Goal: Book appointment/travel/reservation

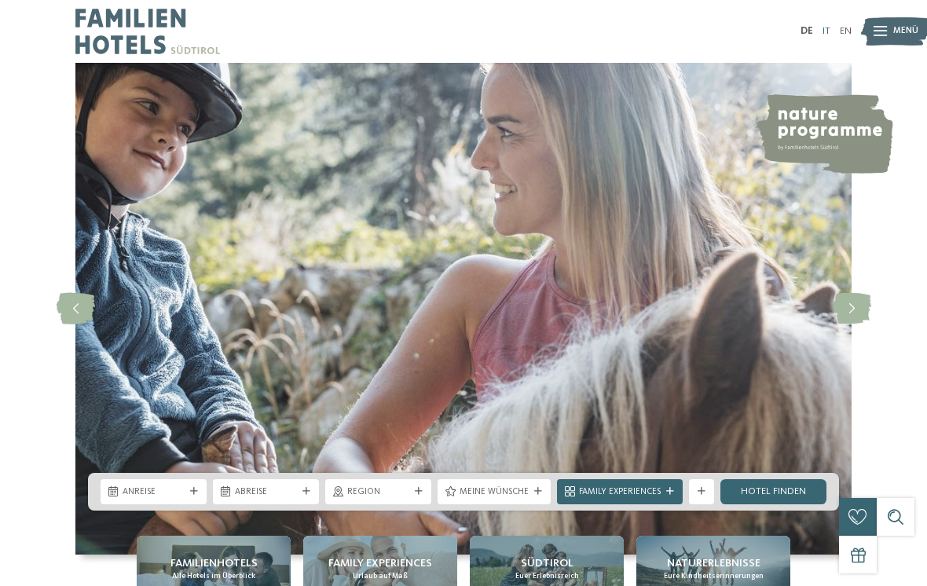
click at [827, 26] on link "IT" at bounding box center [827, 31] width 8 height 10
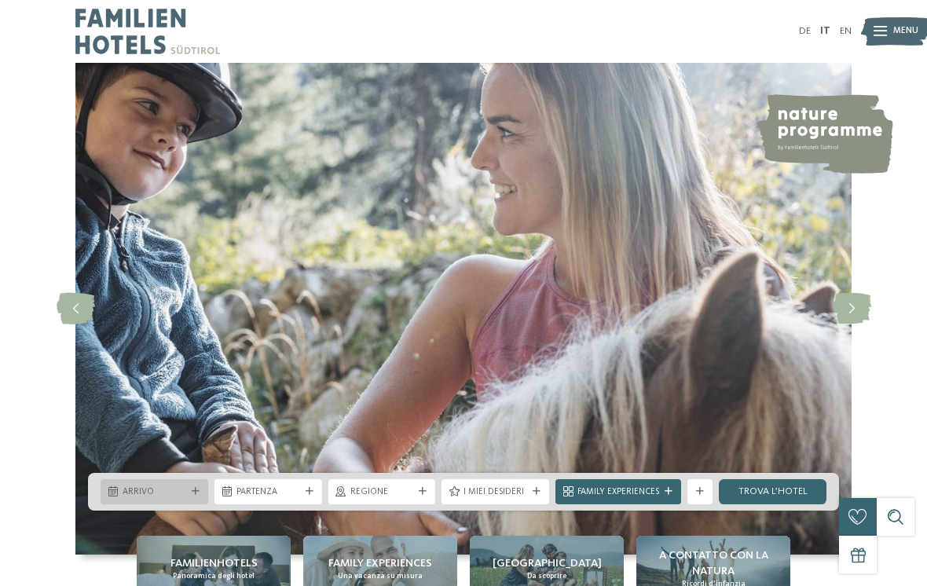
click at [199, 496] on icon at bounding box center [196, 492] width 8 height 8
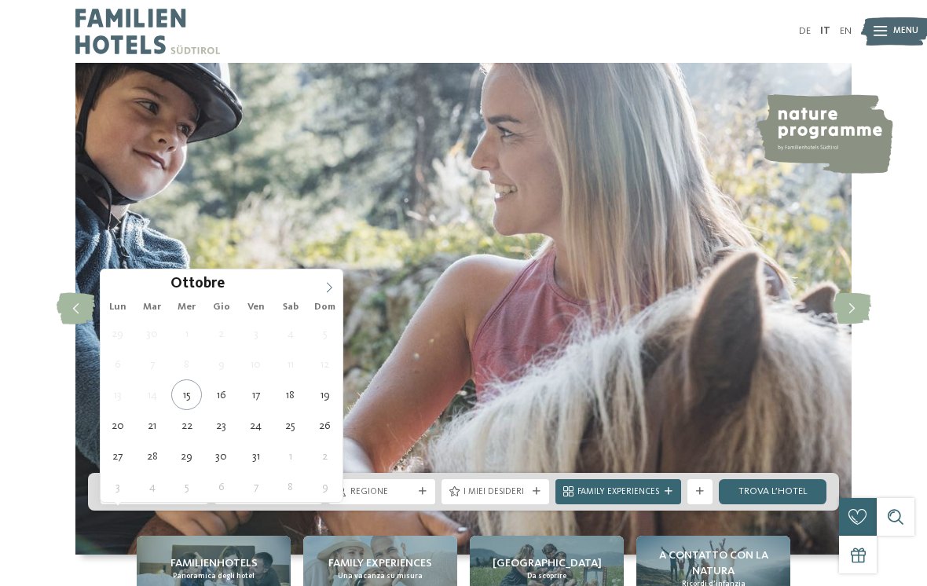
click at [339, 284] on span at bounding box center [329, 282] width 27 height 27
click at [326, 283] on icon at bounding box center [329, 287] width 11 height 11
click at [328, 281] on span at bounding box center [329, 282] width 27 height 27
type input "****"
click at [329, 277] on span at bounding box center [329, 282] width 27 height 27
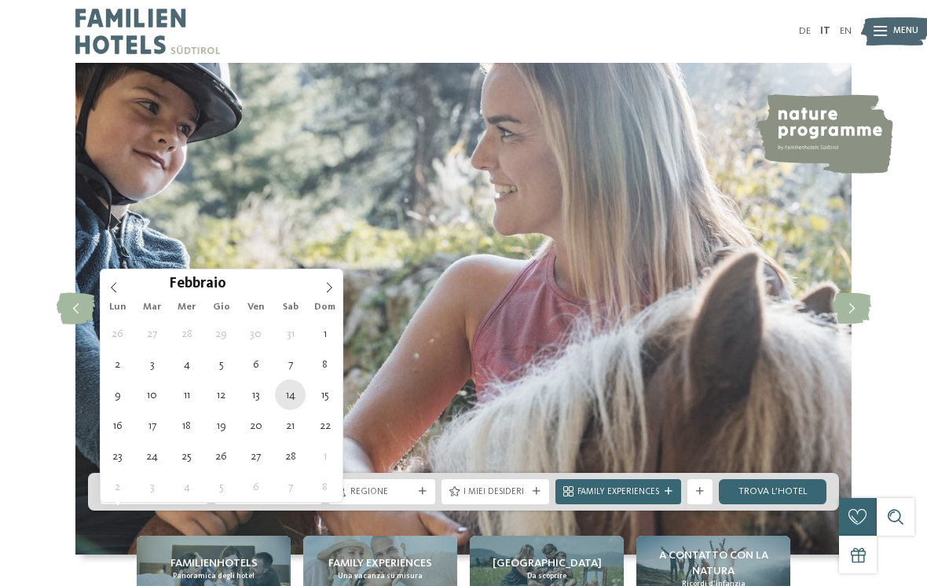
type div "14.02.2026"
type input "****"
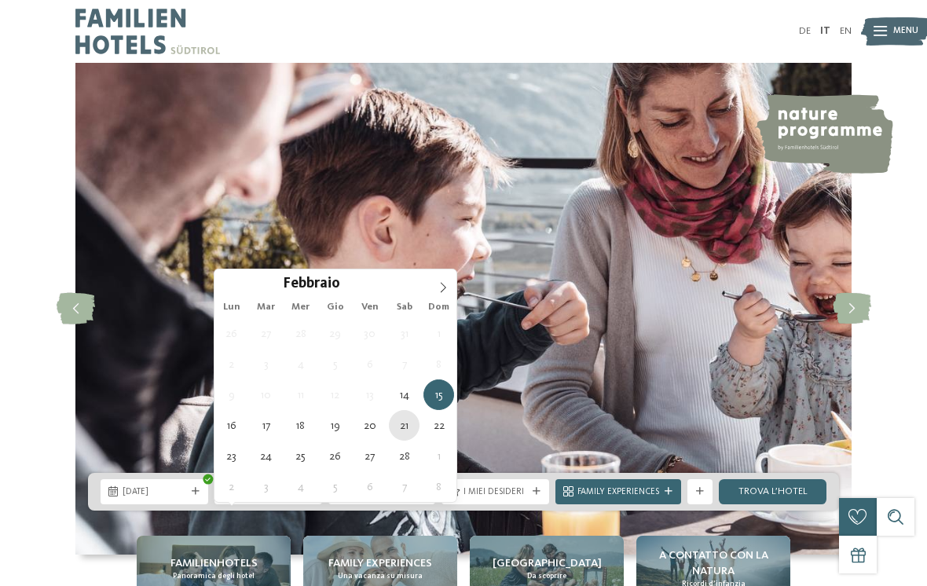
type div "21.02.2026"
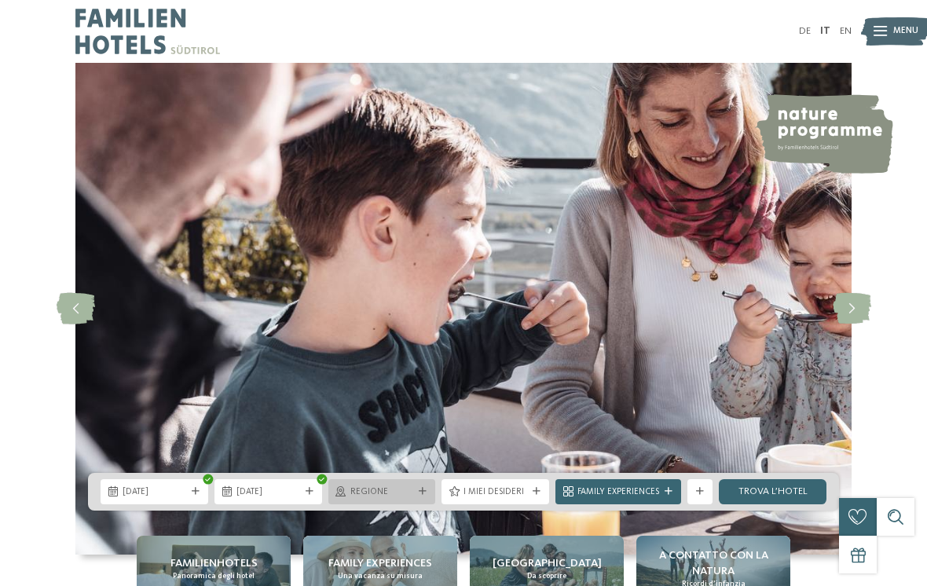
click at [399, 499] on span "Regione" at bounding box center [382, 492] width 64 height 13
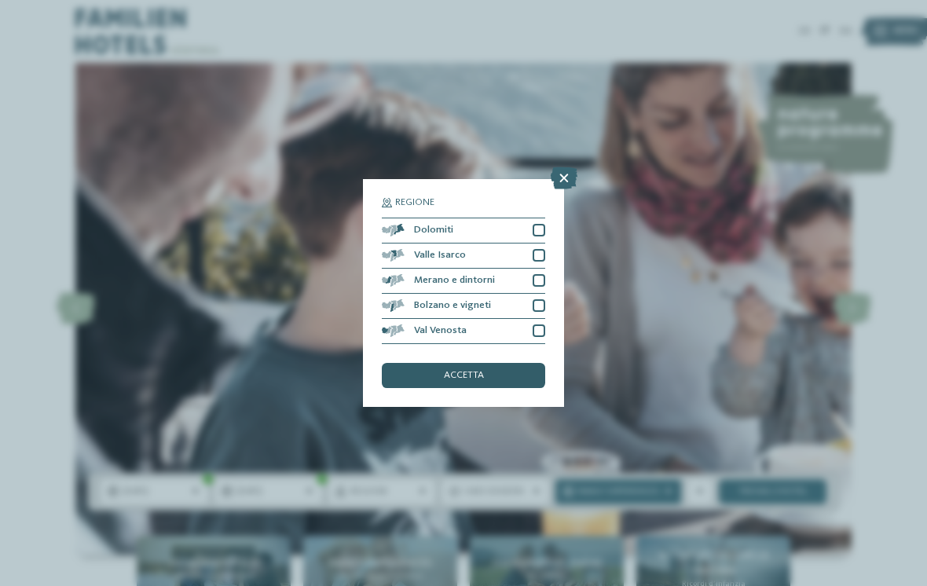
click at [482, 371] on span "accetta" at bounding box center [464, 376] width 40 height 10
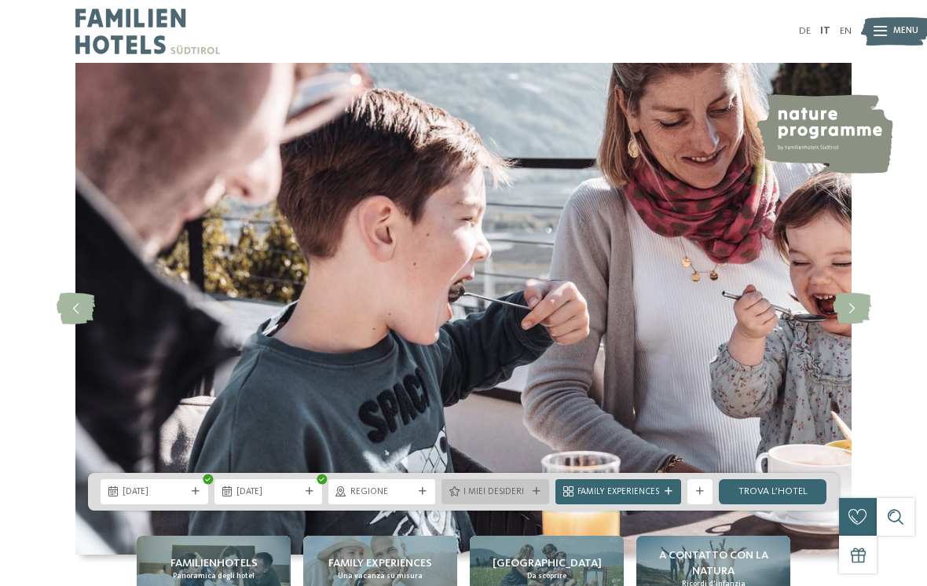
click at [508, 499] on span "I miei desideri" at bounding box center [496, 492] width 64 height 13
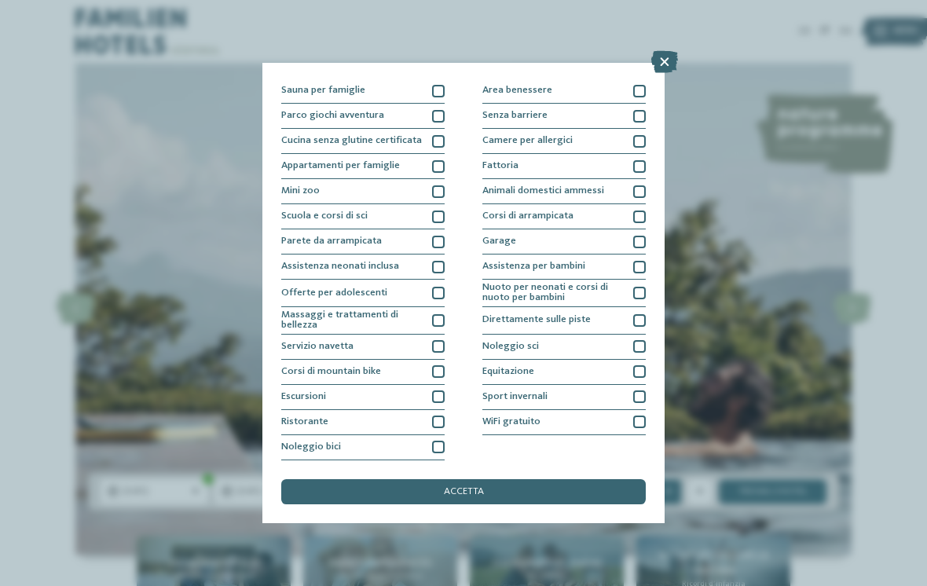
scroll to position [196, 0]
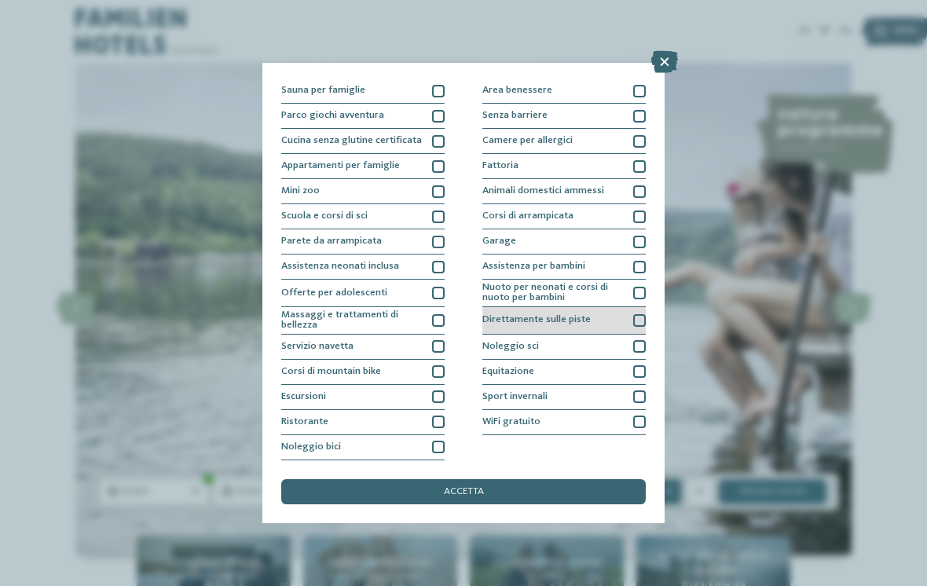
click at [642, 307] on div "Direttamente sulle piste" at bounding box center [563, 320] width 163 height 27
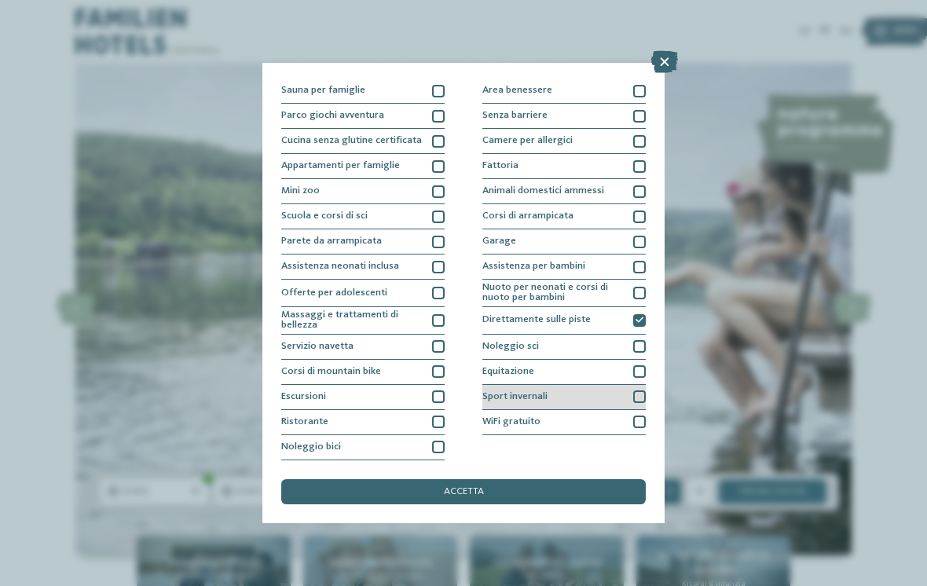
click at [636, 390] on div at bounding box center [639, 396] width 13 height 13
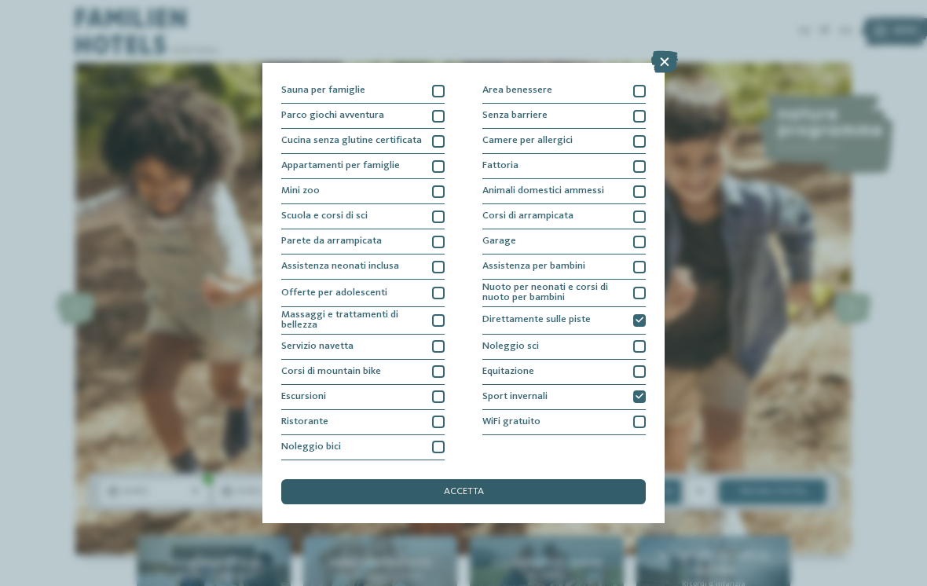
click at [521, 479] on div "accetta" at bounding box center [463, 491] width 365 height 25
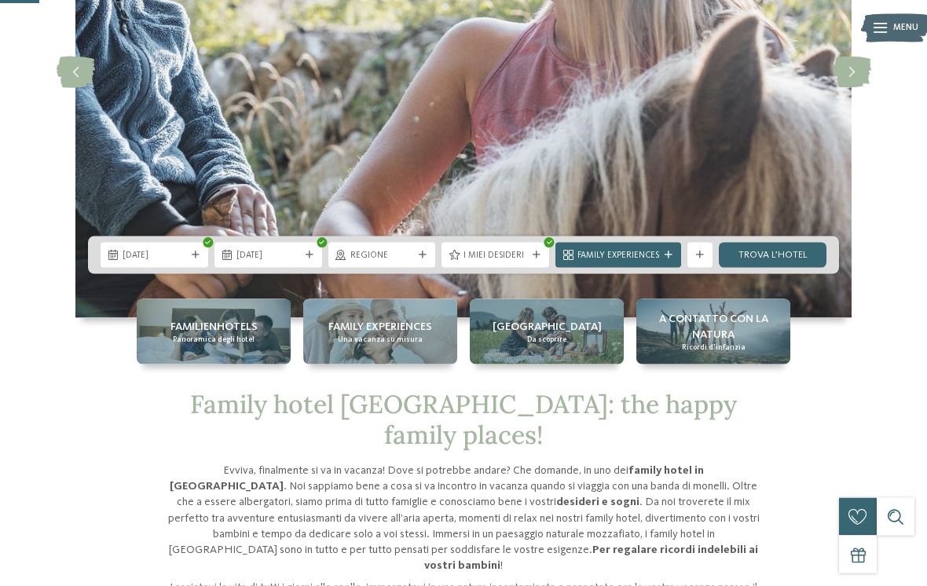
scroll to position [237, 0]
click at [652, 261] on div "Family Experiences" at bounding box center [618, 253] width 88 height 13
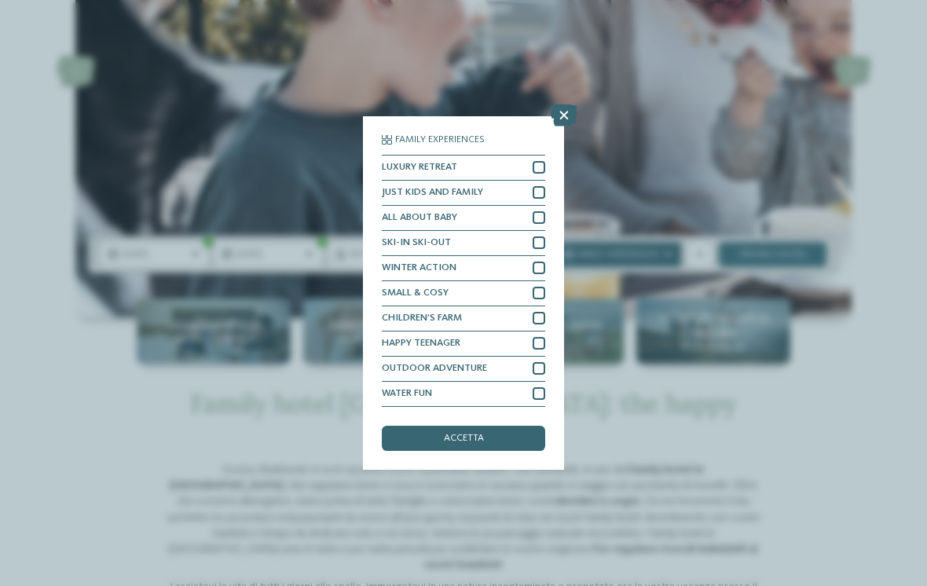
scroll to position [18, 0]
click at [500, 426] on div "accetta" at bounding box center [463, 438] width 163 height 25
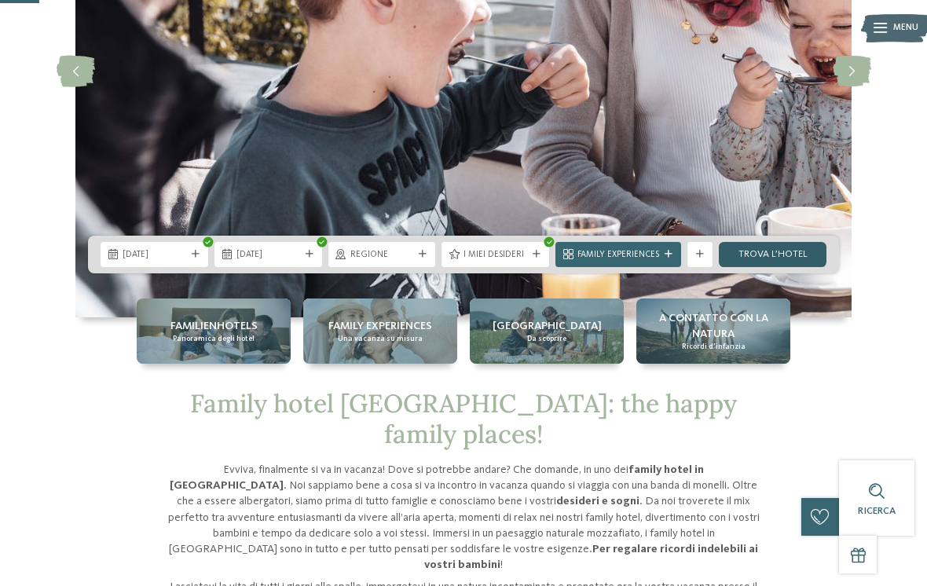
click at [761, 267] on link "trova l’hotel" at bounding box center [773, 254] width 108 height 25
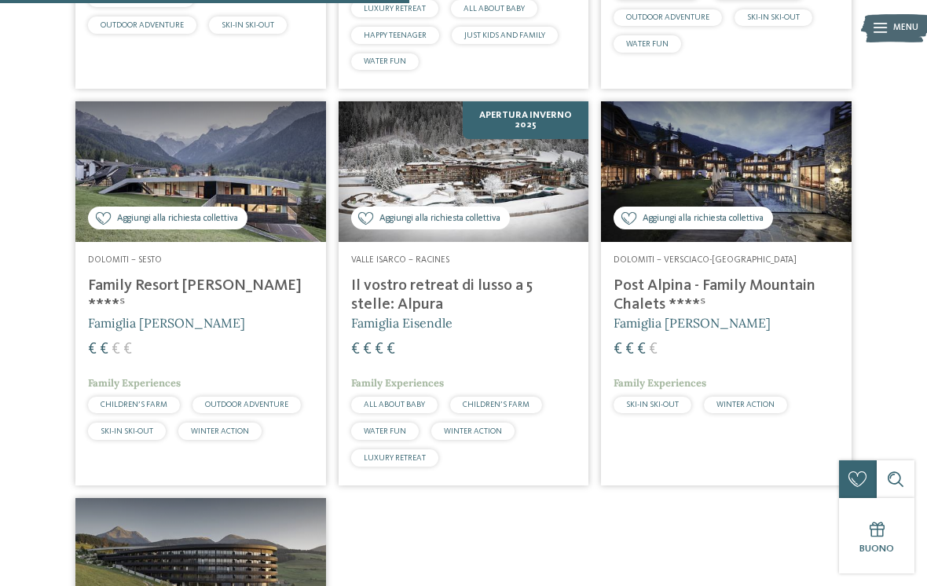
scroll to position [785, 0]
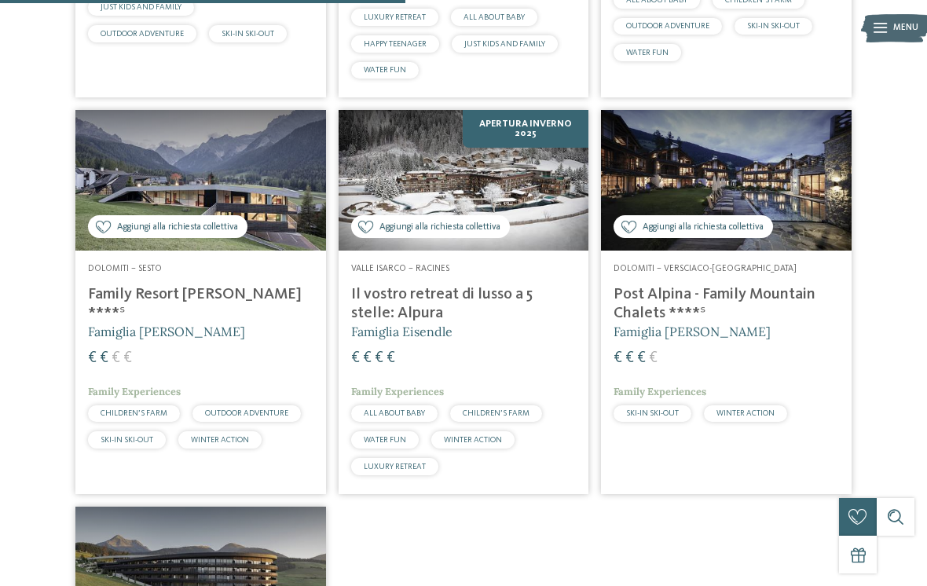
click at [247, 285] on h4 "Family Resort [PERSON_NAME] ****ˢ" at bounding box center [200, 304] width 225 height 38
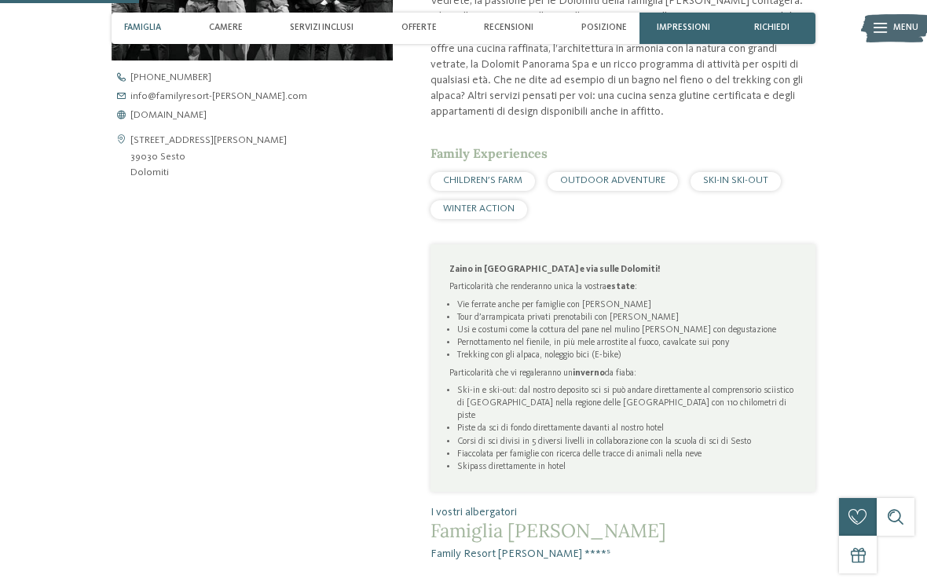
scroll to position [585, 0]
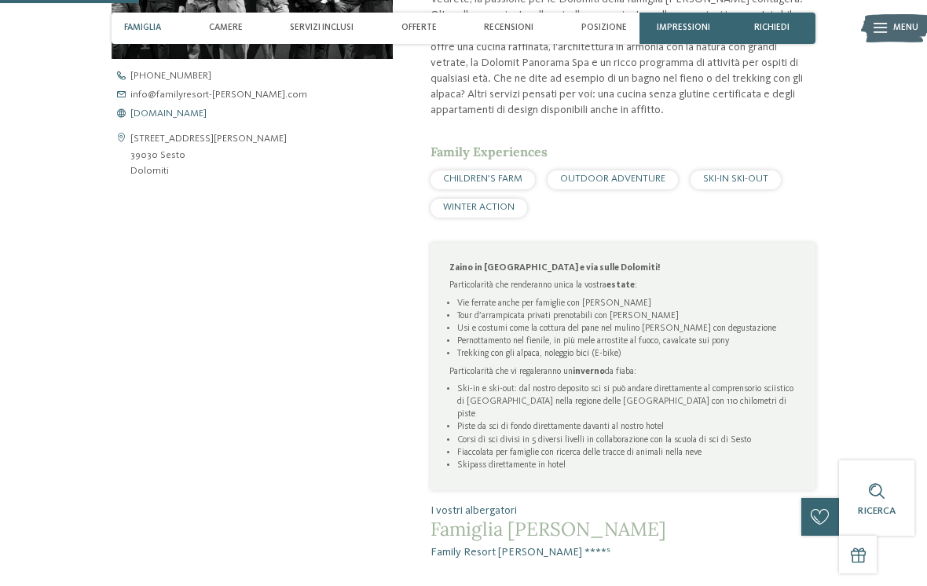
click at [207, 112] on span "www.familyresort-rainer.com" at bounding box center [168, 114] width 76 height 10
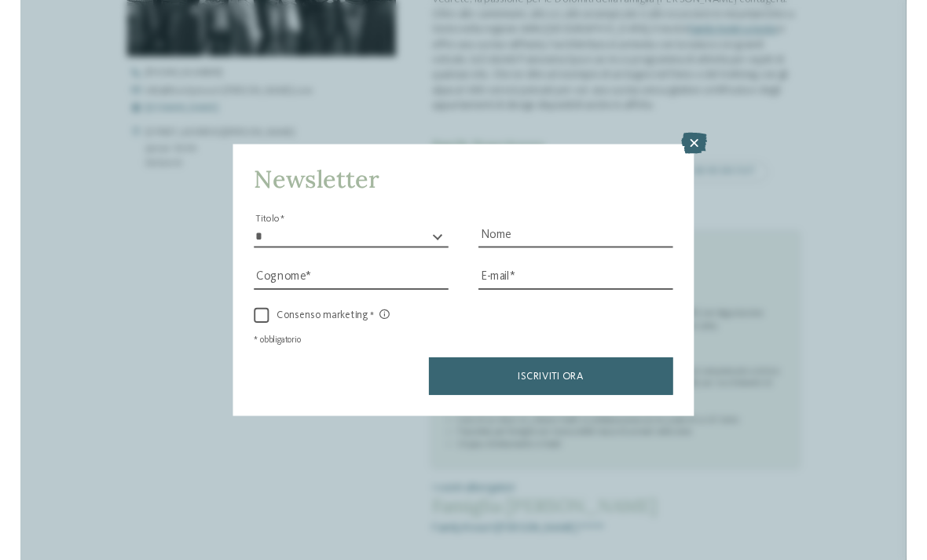
scroll to position [585, 0]
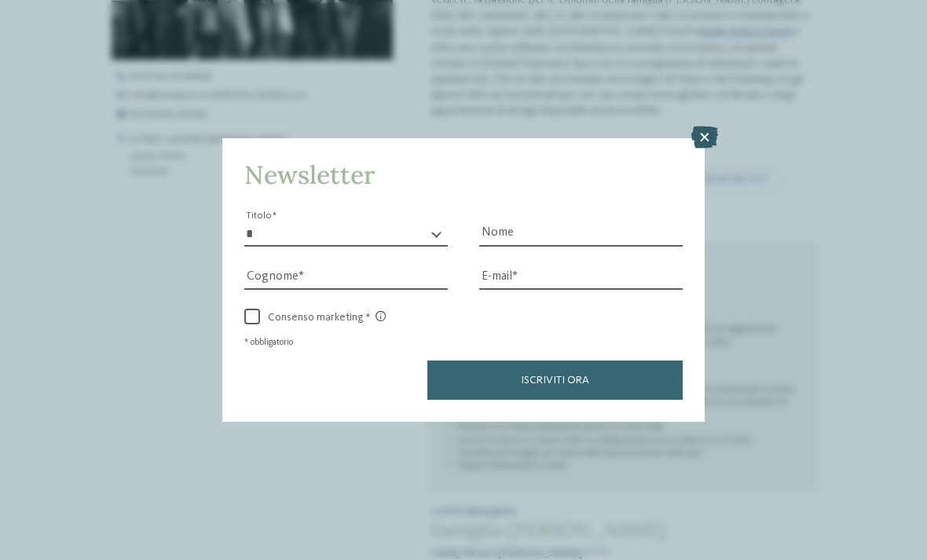
click at [711, 126] on icon at bounding box center [704, 137] width 27 height 22
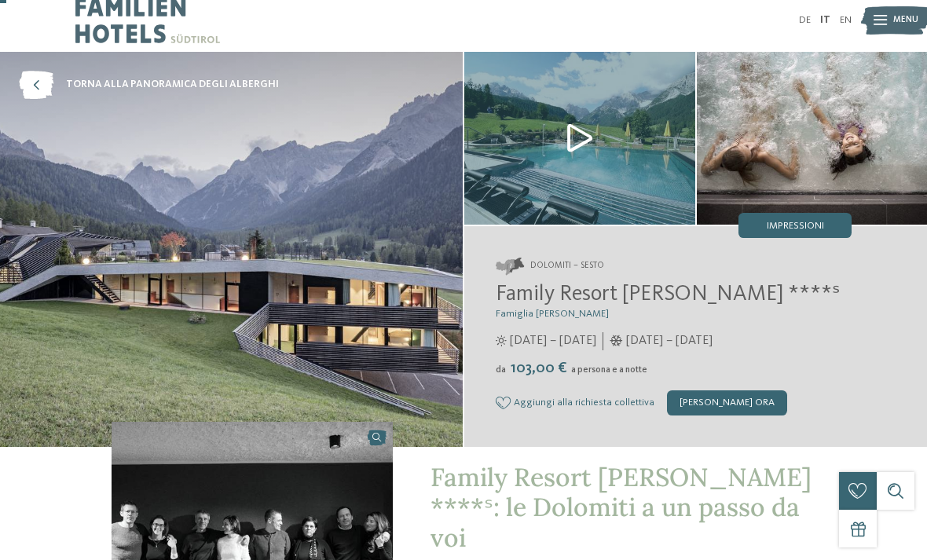
scroll to position [0, 0]
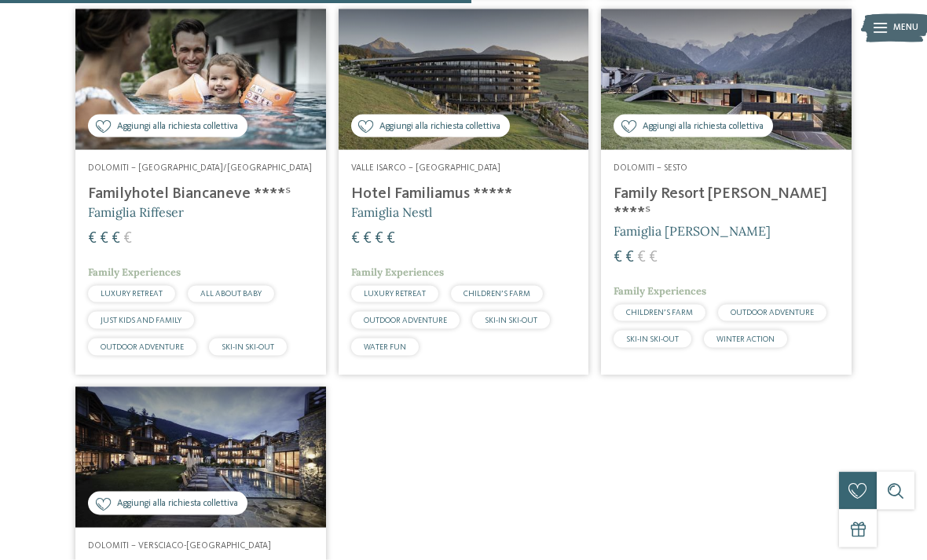
scroll to position [886, 0]
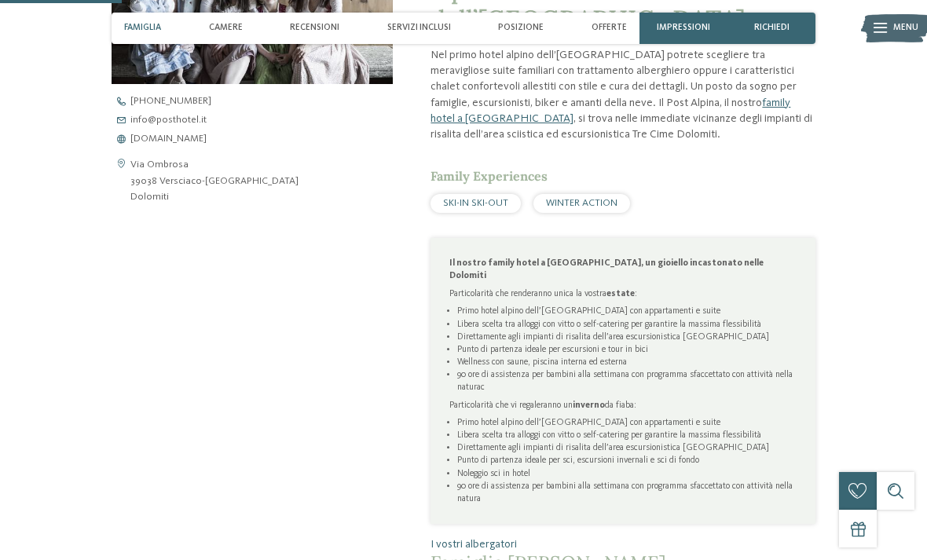
scroll to position [587, 0]
click at [187, 134] on span "www.postalpina.it" at bounding box center [168, 139] width 76 height 10
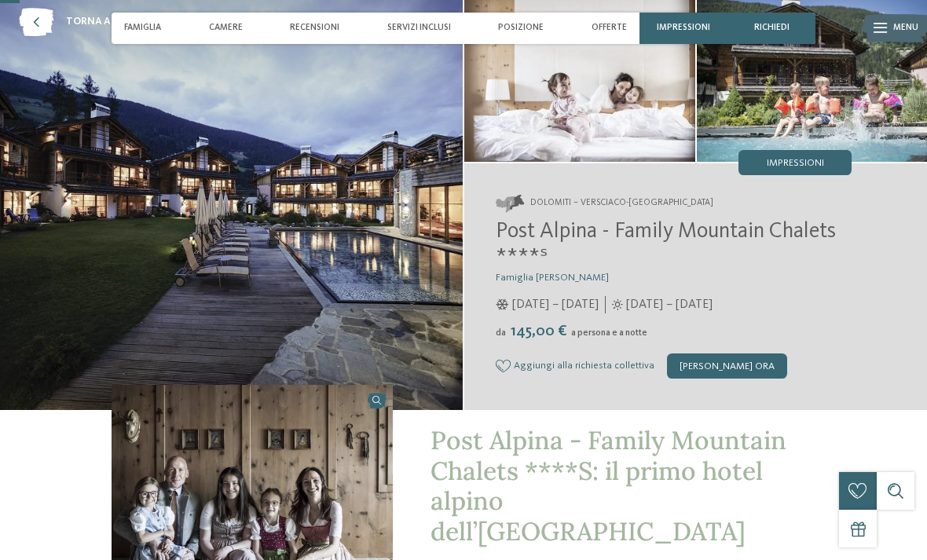
scroll to position [0, 0]
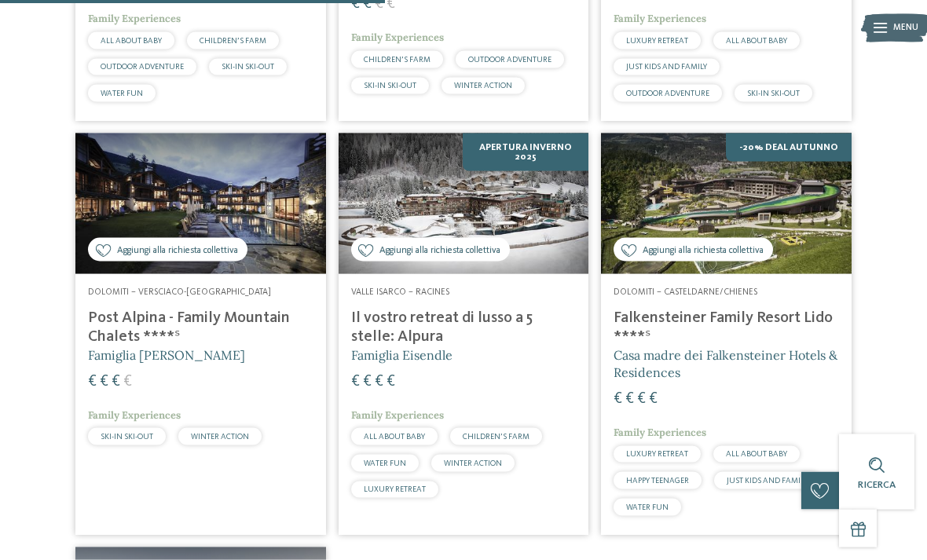
scroll to position [726, 0]
click at [503, 310] on h4 "Il vostro retreat di lusso a 5 stelle: Alpura" at bounding box center [463, 327] width 225 height 38
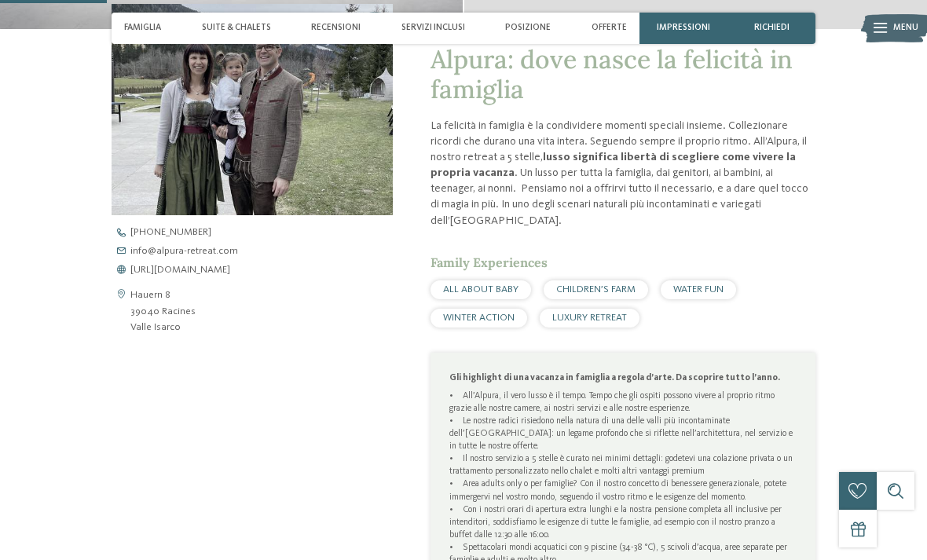
scroll to position [456, 0]
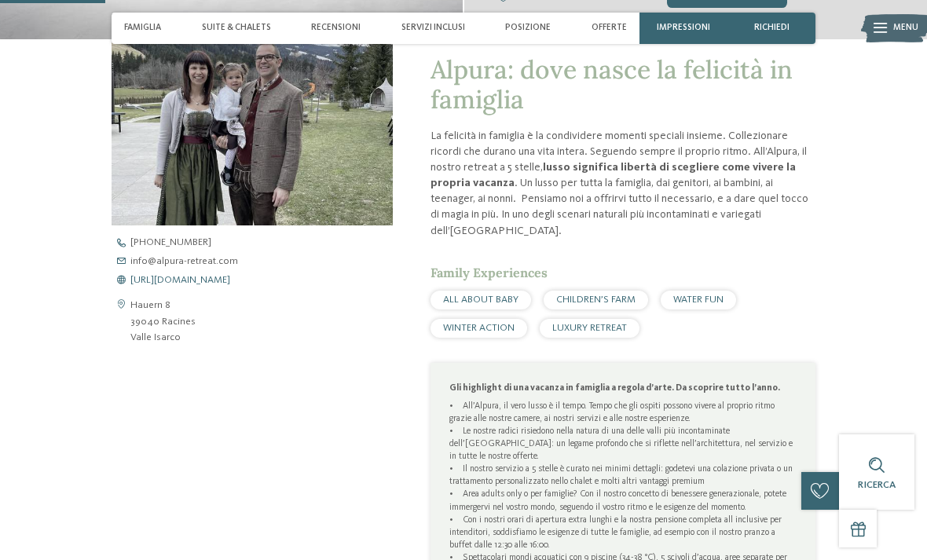
click at [230, 283] on span "[URL][DOMAIN_NAME]" at bounding box center [180, 281] width 100 height 10
